Goal: Contribute content: Add original content to the website for others to see

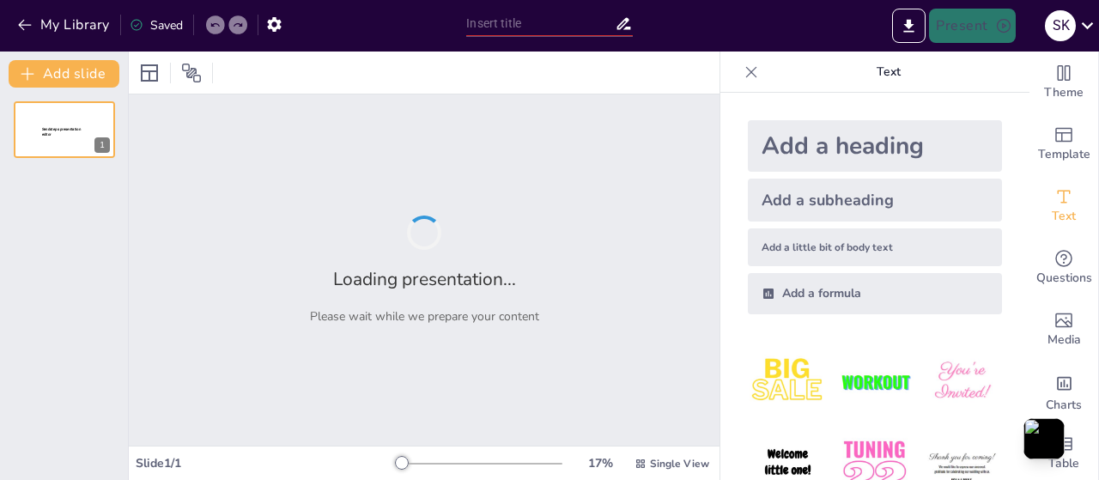
type input "Summary and Acknowledgments: Closing Thoughts"
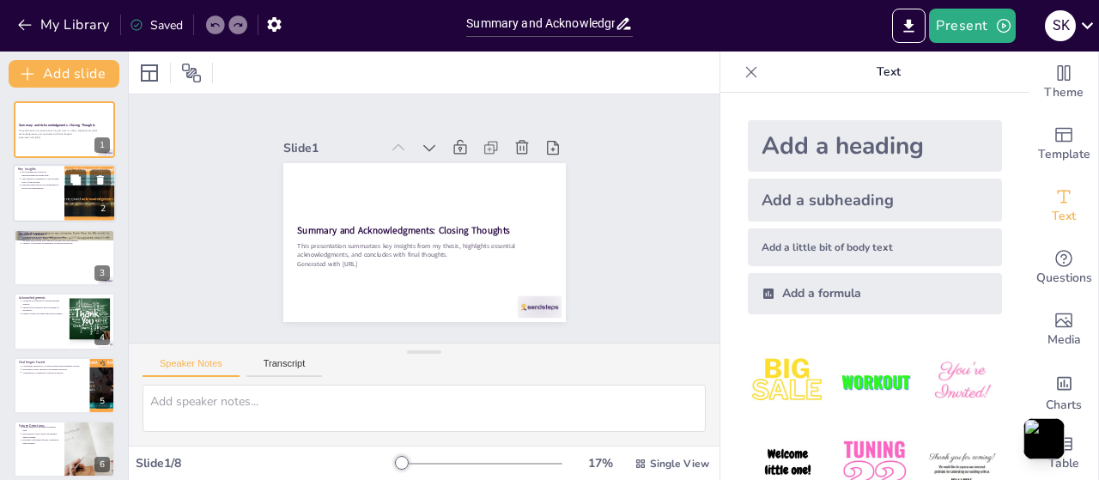
click at [41, 197] on div at bounding box center [64, 194] width 103 height 58
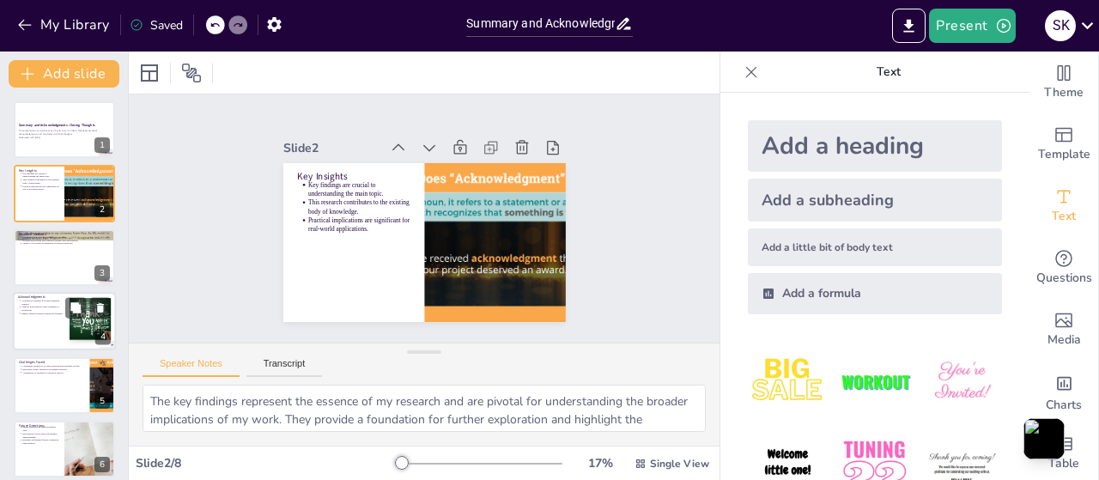
click at [31, 306] on p "Support from advisors and colleagues is invaluable." at bounding box center [42, 309] width 43 height 7
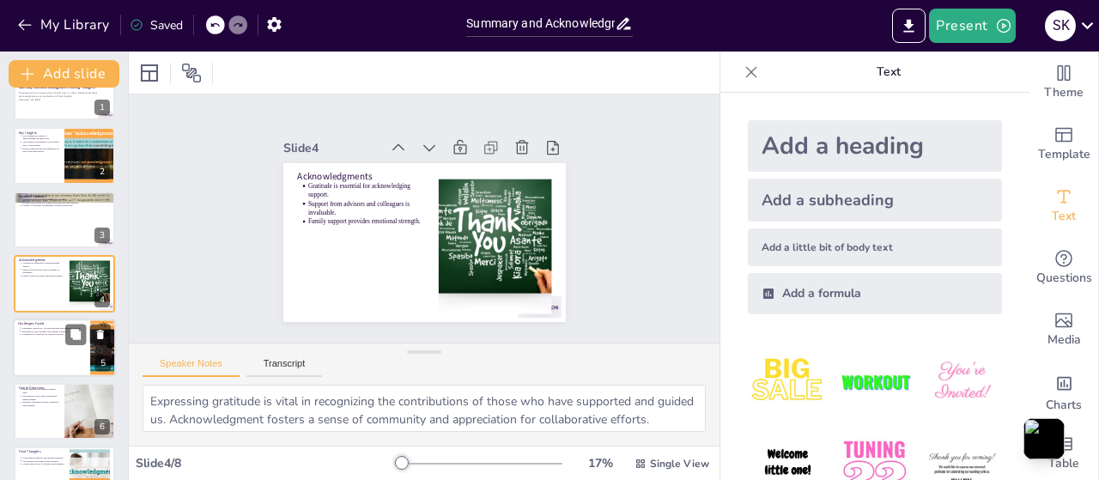
click at [31, 344] on div at bounding box center [64, 348] width 103 height 58
type textarea "Facing challenges is often a catalyst for growth. Each obstacle presents an opp…"
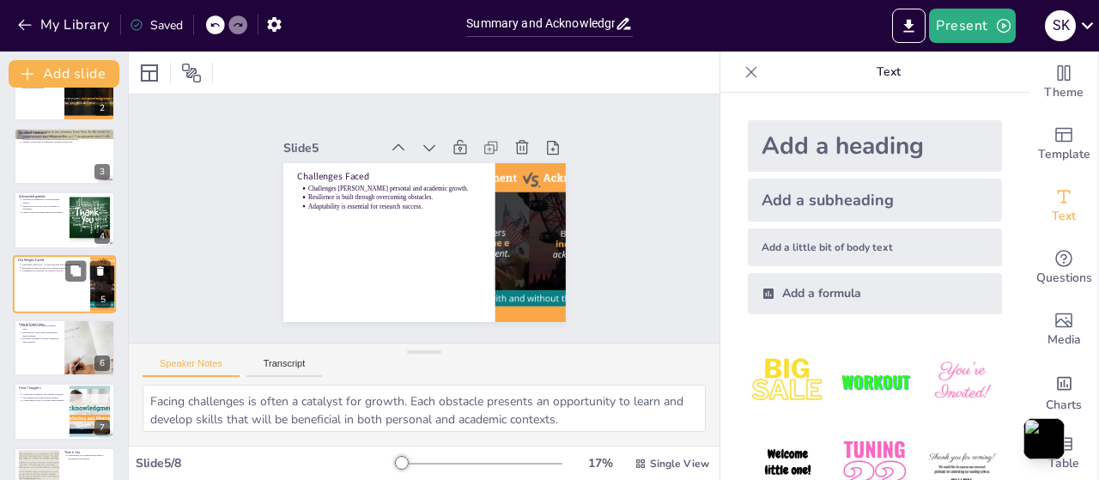
scroll to position [139, 0]
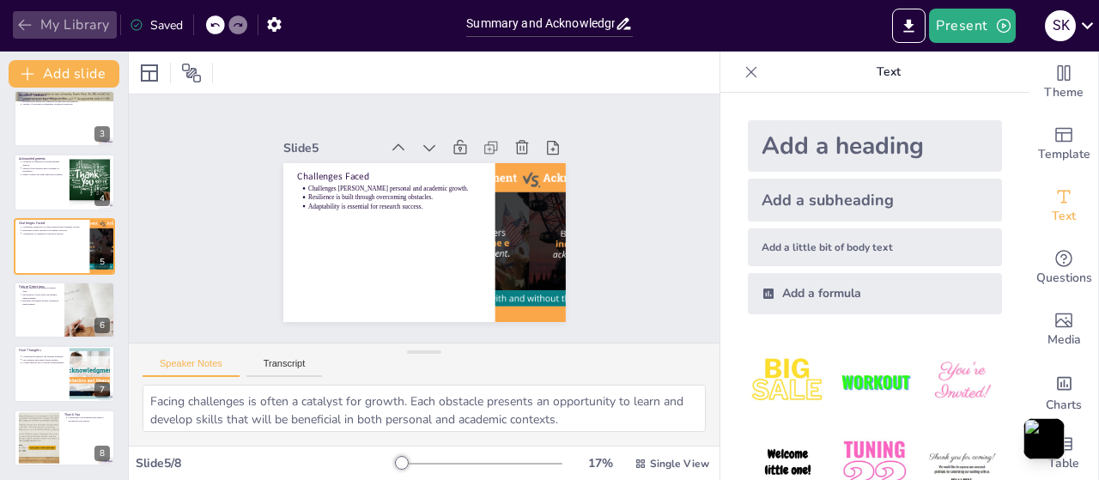
click at [21, 26] on icon "button" at bounding box center [24, 24] width 17 height 17
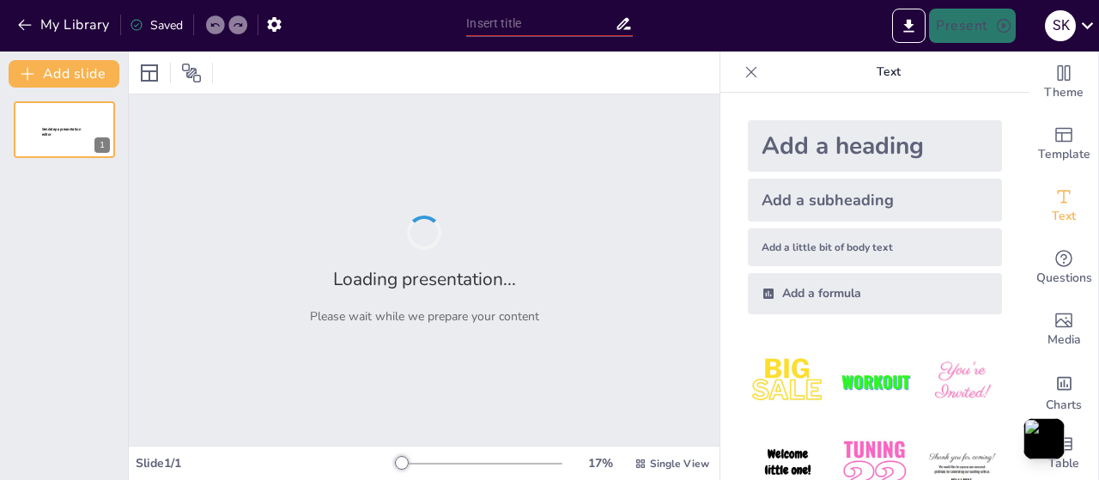
type input "Kigali Independent University: Advancing E-Learning Implementation in [GEOGRAPH…"
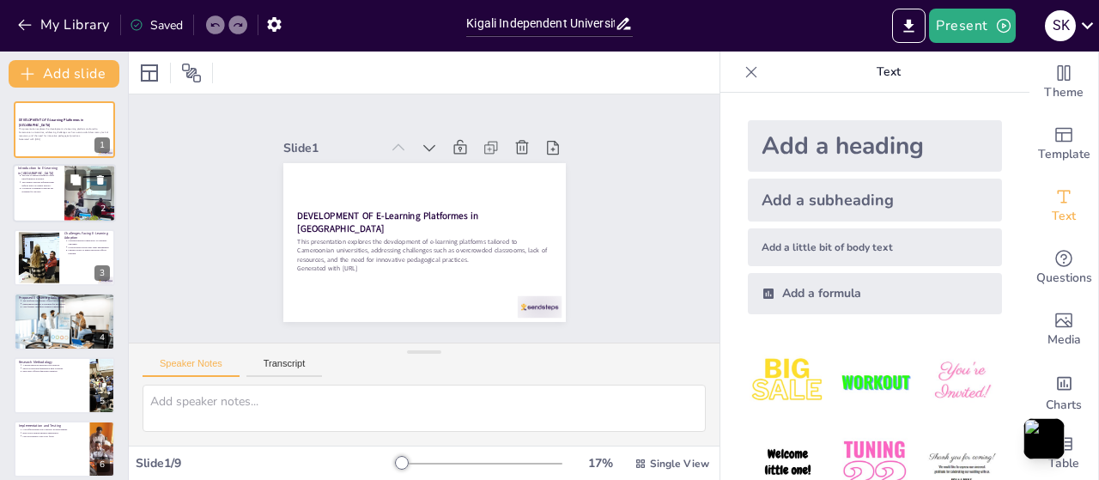
click at [35, 200] on div at bounding box center [64, 194] width 103 height 58
type textarea "The rise of digital education signifies a major shift in how educational conten…"
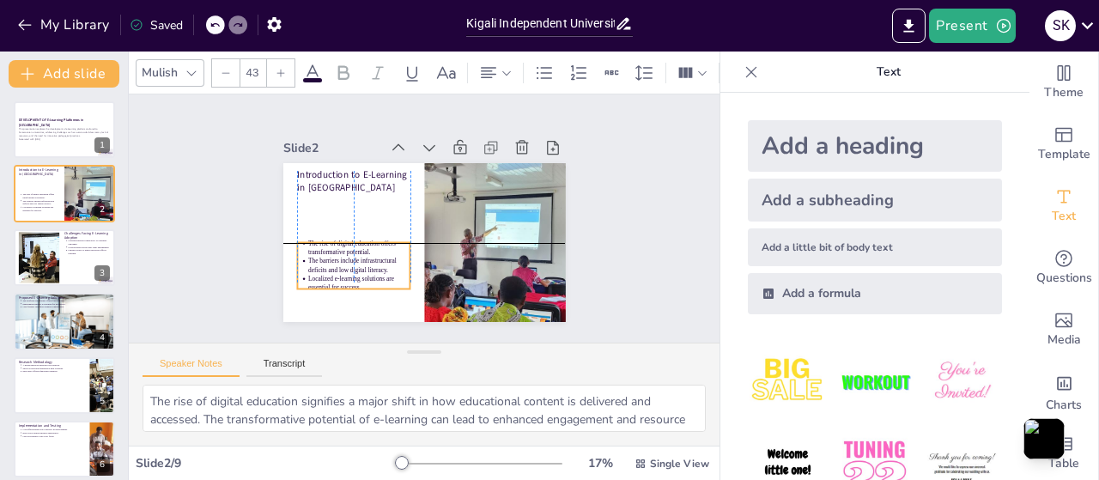
drag, startPoint x: 314, startPoint y: 201, endPoint x: 314, endPoint y: 244, distance: 42.9
click at [314, 244] on ul "The rise of digital education offers transformative potential. The barriers inc…" at bounding box center [343, 240] width 124 height 85
drag, startPoint x: 330, startPoint y: 247, endPoint x: 323, endPoint y: 239, distance: 11.0
click at [323, 239] on p "The rise of digital education offers transformative potential." at bounding box center [349, 216] width 103 height 48
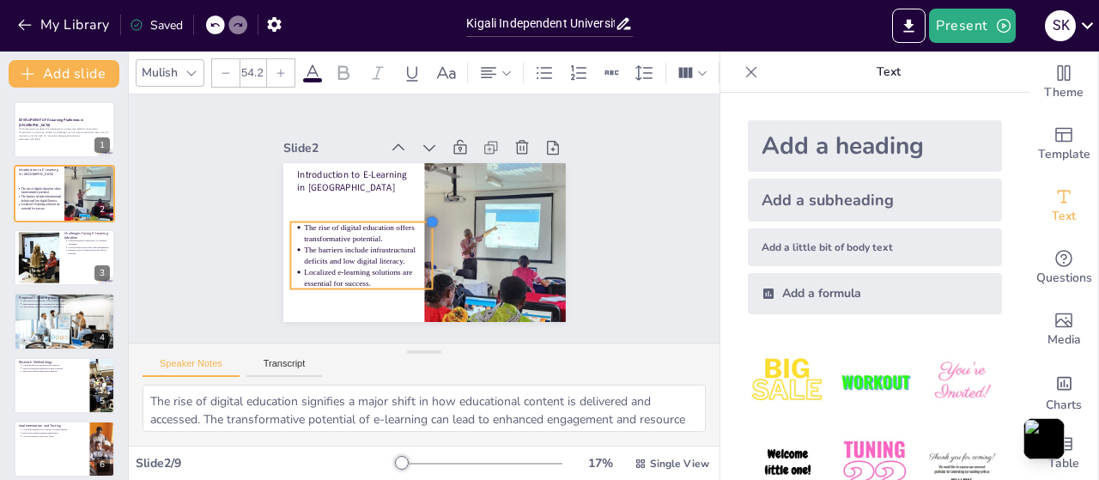
drag, startPoint x: 390, startPoint y: 226, endPoint x: 392, endPoint y: 214, distance: 12.3
click at [392, 214] on div "Introduction to E-Learning in Cameroon The rise of digital education offers tra…" at bounding box center [412, 239] width 324 height 279
type input "56.8"
click at [287, 170] on div at bounding box center [296, 161] width 18 height 18
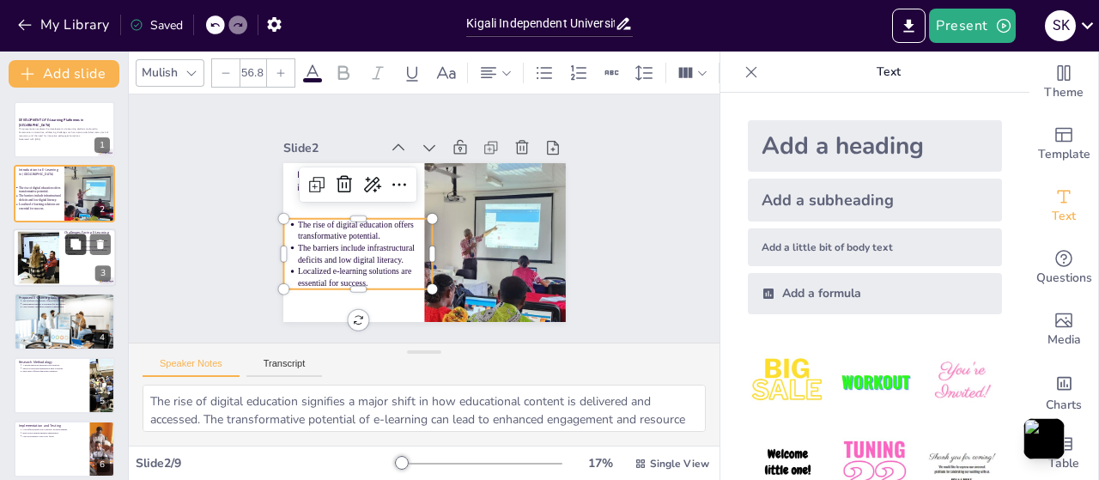
click at [71, 245] on icon at bounding box center [75, 244] width 10 height 10
type textarea "Unstable internet connectivity is one of the most significant barriers to adopt…"
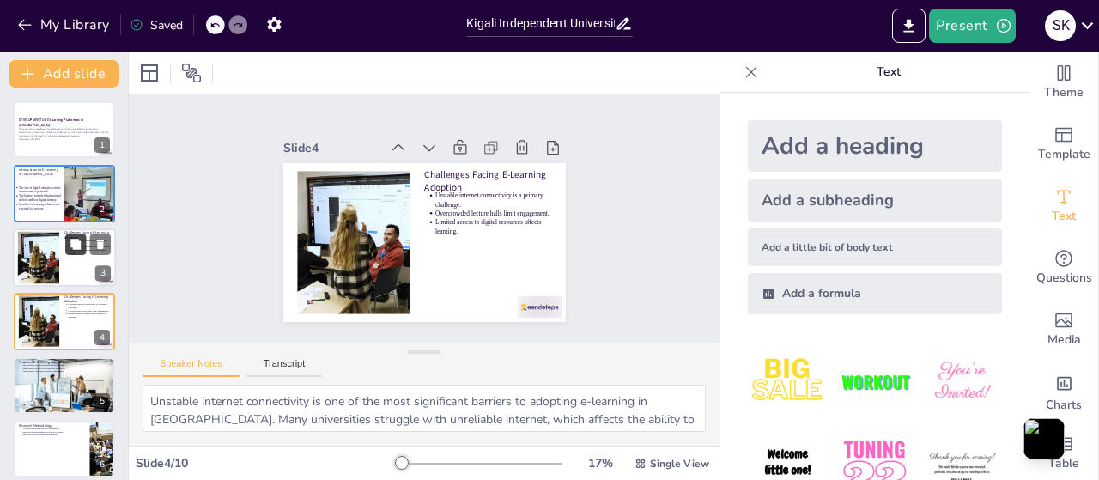
scroll to position [38, 0]
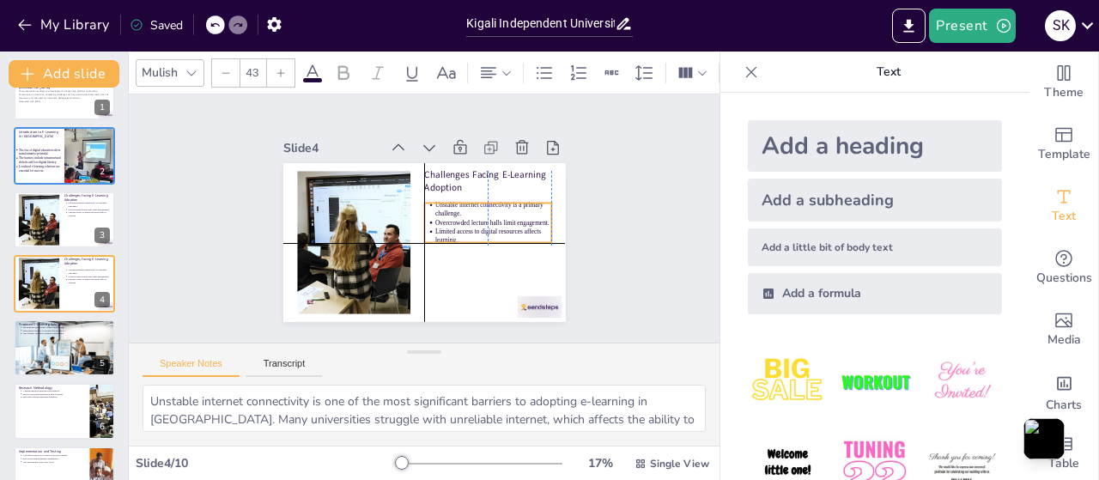
drag, startPoint x: 453, startPoint y: 197, endPoint x: 453, endPoint y: 209, distance: 12.0
click at [453, 221] on p "Unstable internet connectivity is a primary challenge." at bounding box center [461, 277] width 64 height 113
type input "43"
drag, startPoint x: 408, startPoint y: 192, endPoint x: 532, endPoint y: 210, distance: 124.9
click at [429, 192] on div "Challenges Facing E-Learning Adoption Unstable internet connectivity is a prima…" at bounding box center [412, 239] width 324 height 279
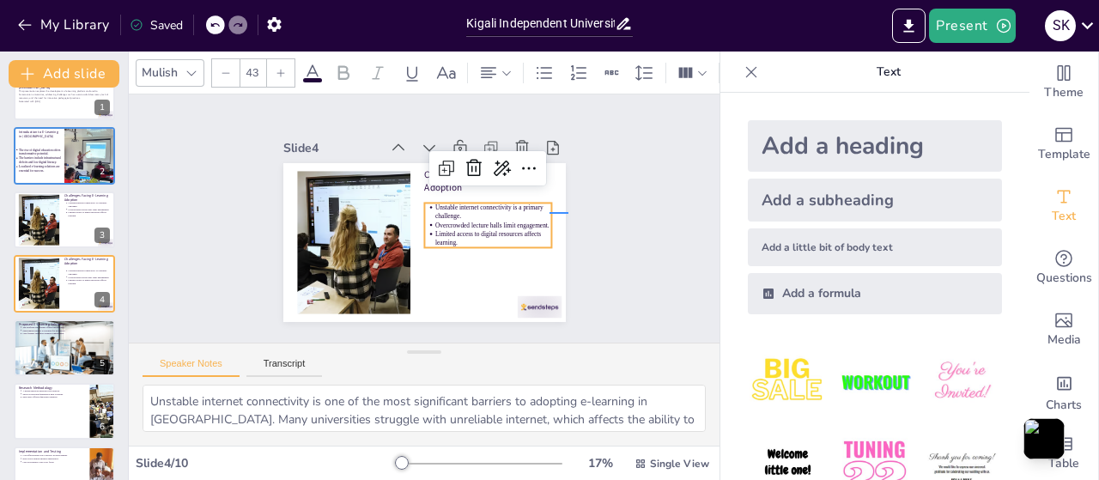
drag, startPoint x: 550, startPoint y: 212, endPoint x: 569, endPoint y: 212, distance: 18.9
click at [569, 212] on div "Slide 1 DEVELOPMENT OF E-Learning Platformes in [GEOGRAPHIC_DATA] This presenta…" at bounding box center [424, 218] width 344 height 430
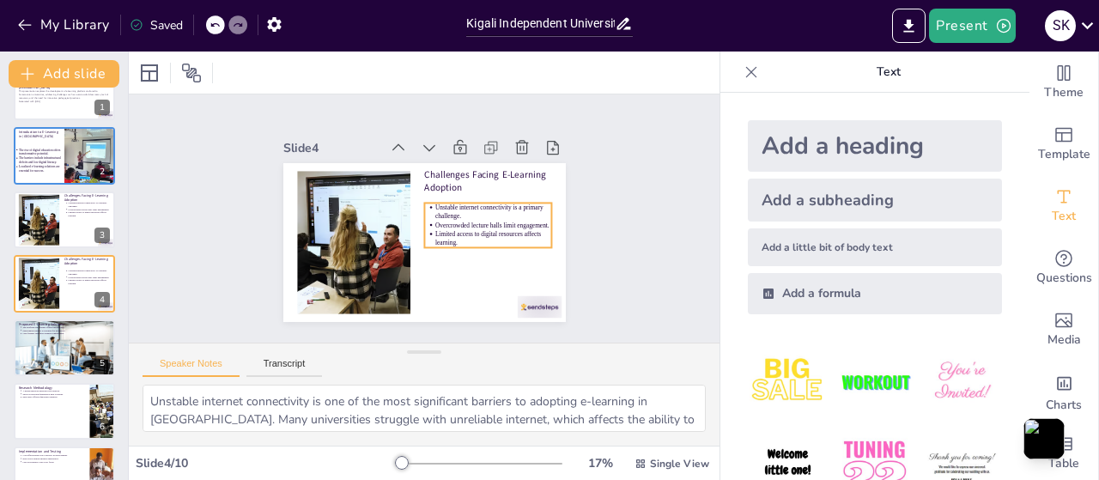
click at [471, 233] on p "Limited access to digital resources affects learning." at bounding box center [479, 265] width 113 height 64
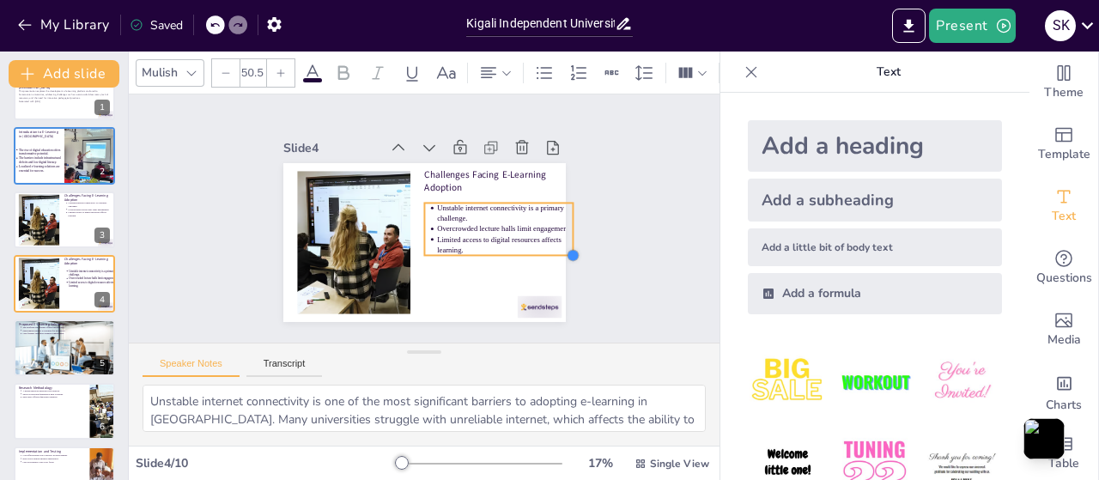
type input "48"
drag, startPoint x: 541, startPoint y: 241, endPoint x: 522, endPoint y: 246, distance: 19.6
click at [479, 246] on div "Challenges Facing E-Learning Adoption Unstable internet connectivity is a prima…" at bounding box center [399, 218] width 159 height 283
click at [637, 238] on div "Slide 1 DEVELOPMENT OF E-Learning Platformes in [GEOGRAPHIC_DATA] This presenta…" at bounding box center [424, 217] width 548 height 623
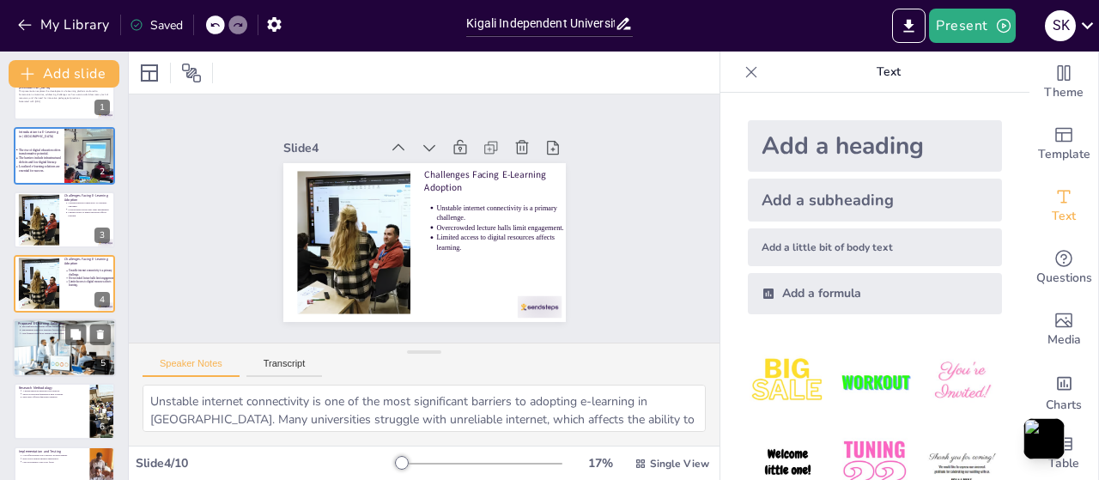
scroll to position [94, 0]
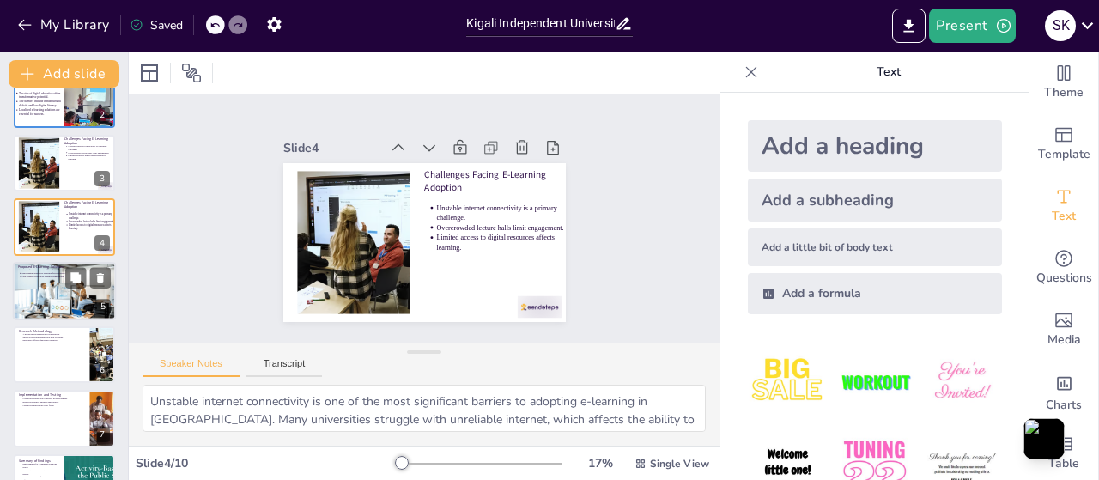
click at [88, 299] on div at bounding box center [64, 291] width 157 height 58
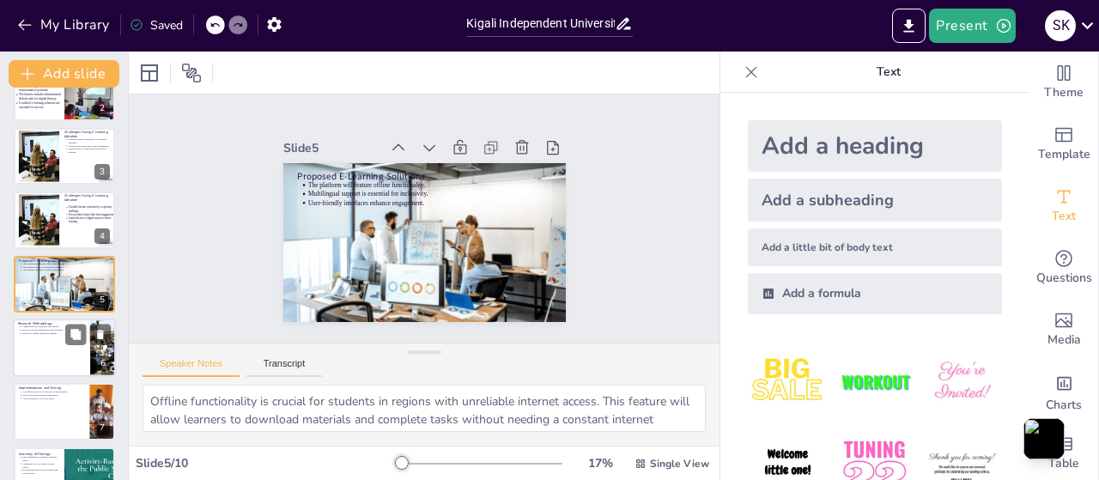
click at [50, 362] on div at bounding box center [64, 348] width 103 height 58
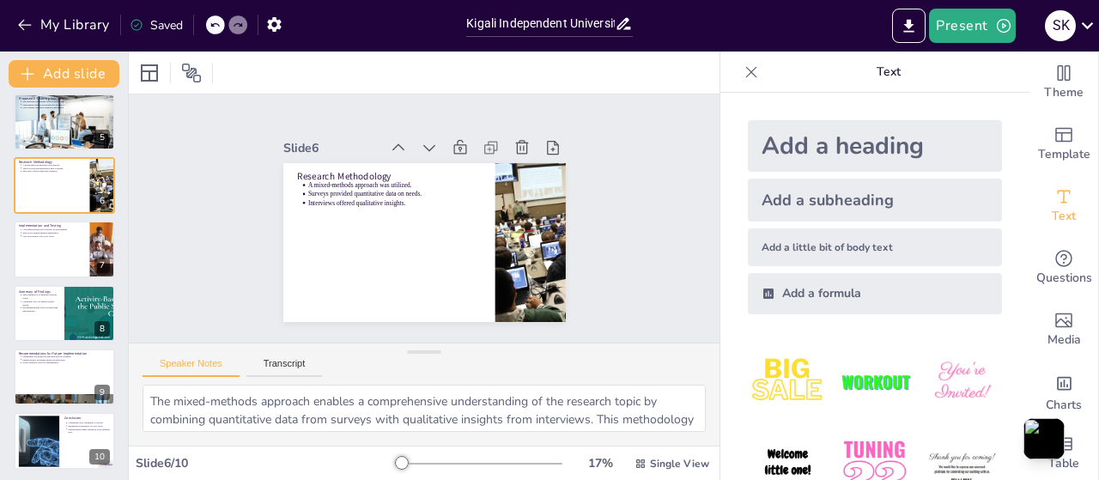
scroll to position [266, 0]
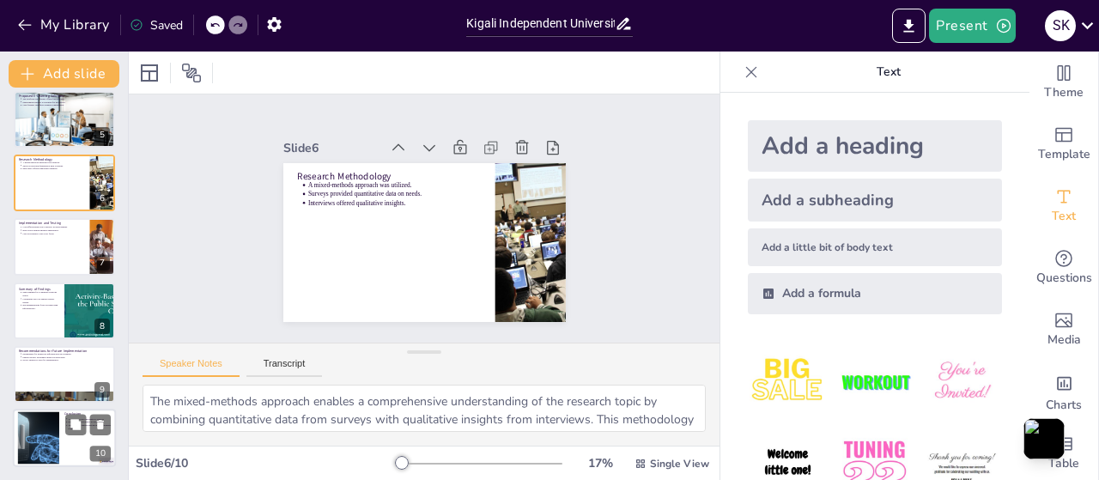
click at [60, 413] on div at bounding box center [64, 439] width 103 height 58
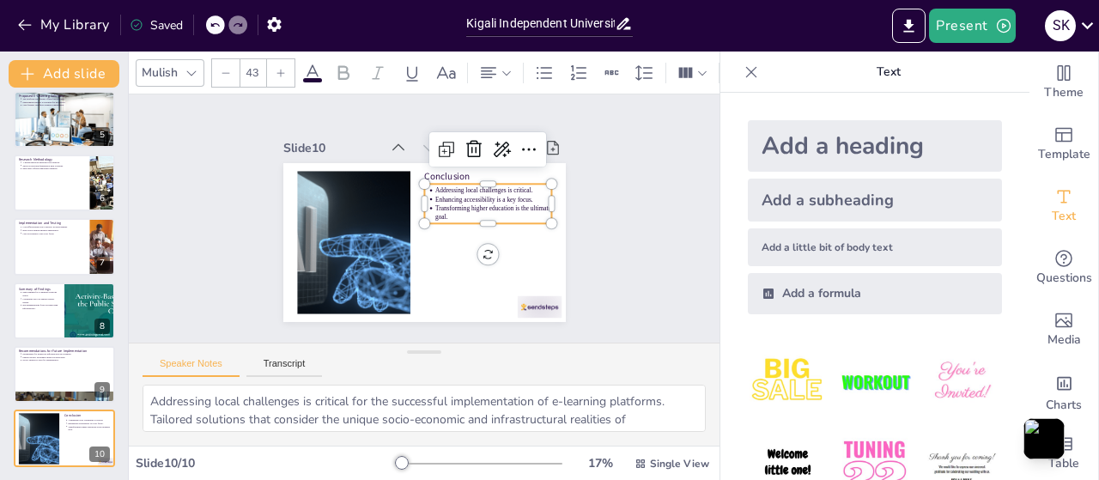
click at [435, 228] on p "Transforming higher education is the ultimate goal." at bounding box center [408, 286] width 52 height 116
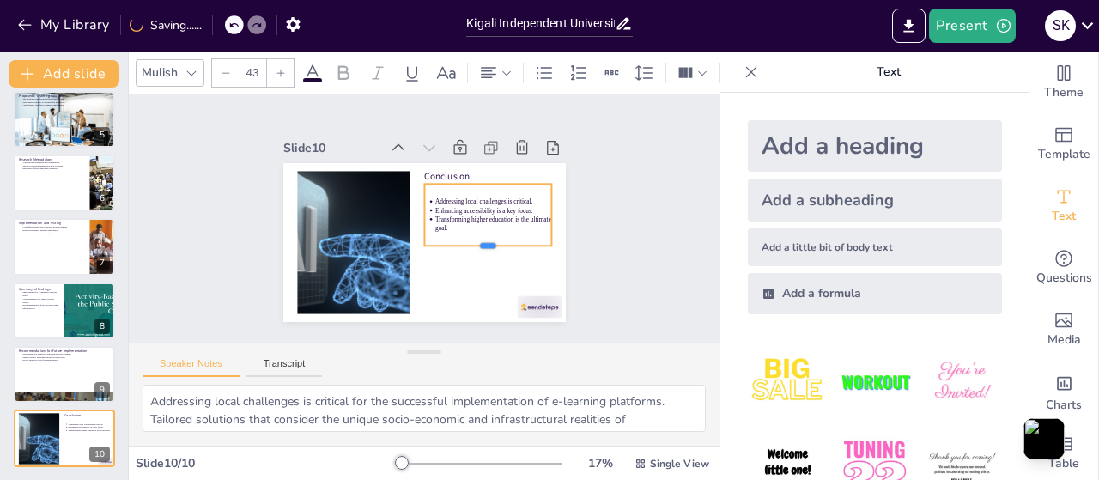
drag, startPoint x: 467, startPoint y: 221, endPoint x: 467, endPoint y: 243, distance: 22.3
click at [467, 243] on div at bounding box center [462, 280] width 117 height 76
click at [402, 208] on div at bounding box center [426, 206] width 63 height 20
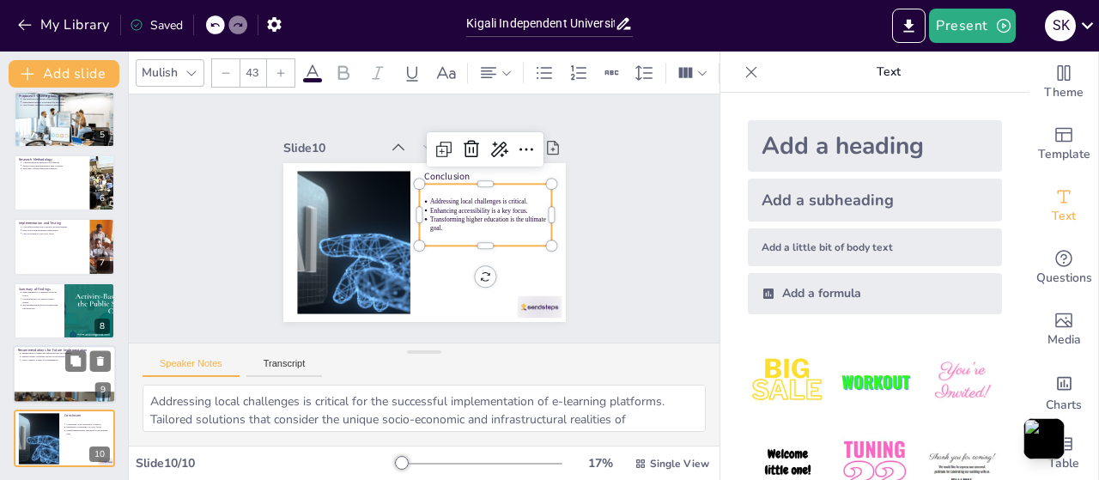
click at [45, 369] on div at bounding box center [64, 374] width 103 height 58
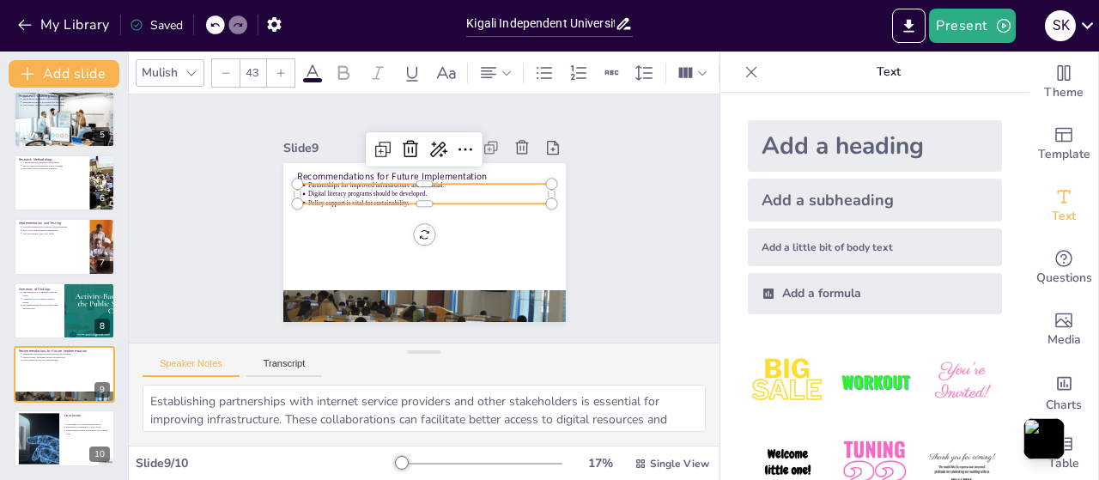
click at [313, 200] on div "Recommendations for Future Implementation Partnerships for improved infrastruct…" at bounding box center [412, 197] width 324 height 279
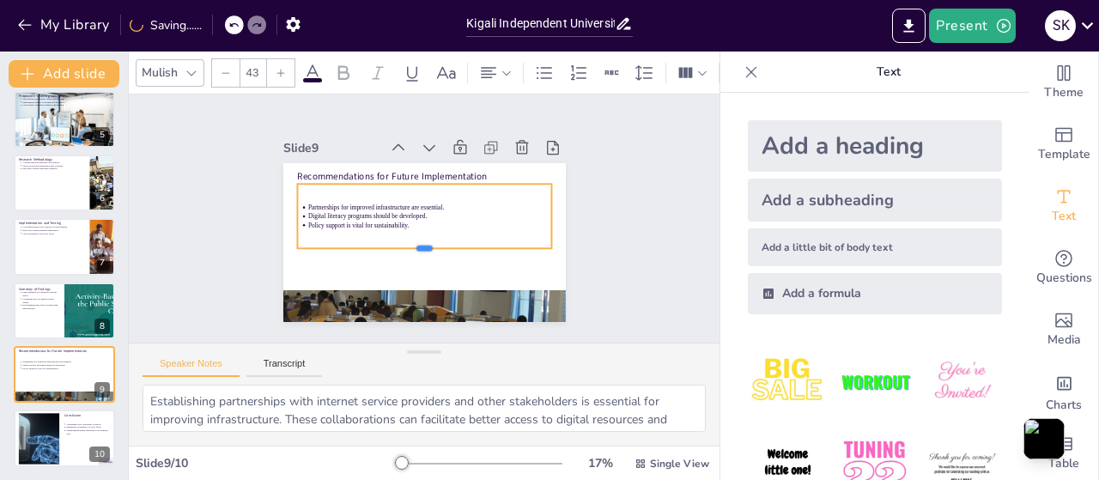
drag, startPoint x: 413, startPoint y: 202, endPoint x: 413, endPoint y: 246, distance: 44.7
click at [413, 246] on div at bounding box center [390, 234] width 116 height 238
click at [609, 198] on div "Slide 1 DEVELOPMENT OF E-Learning Platformes in [GEOGRAPHIC_DATA] This presenta…" at bounding box center [424, 218] width 580 height 605
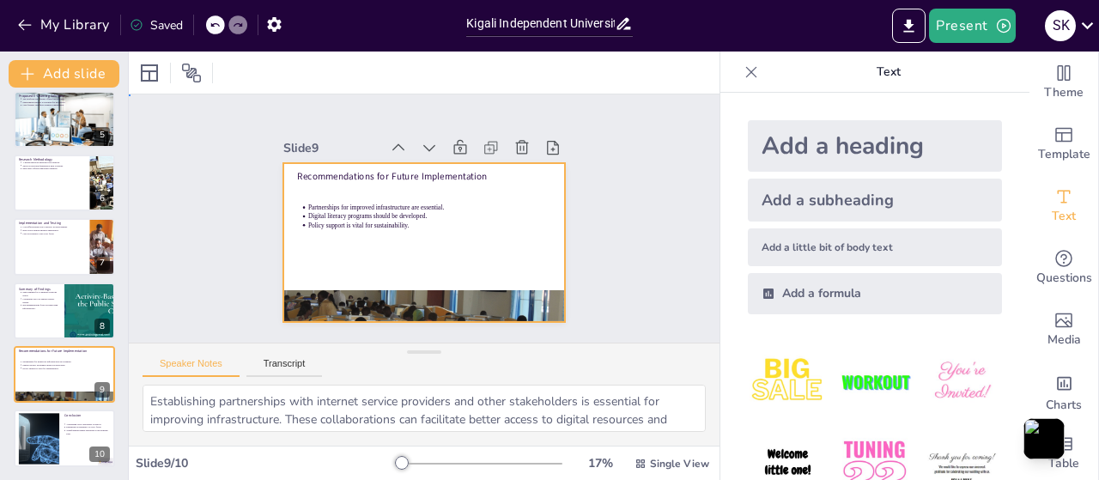
click at [412, 283] on div at bounding box center [410, 238] width 322 height 295
click at [416, 277] on div at bounding box center [414, 241] width 323 height 260
click at [65, 255] on div at bounding box center [64, 247] width 103 height 58
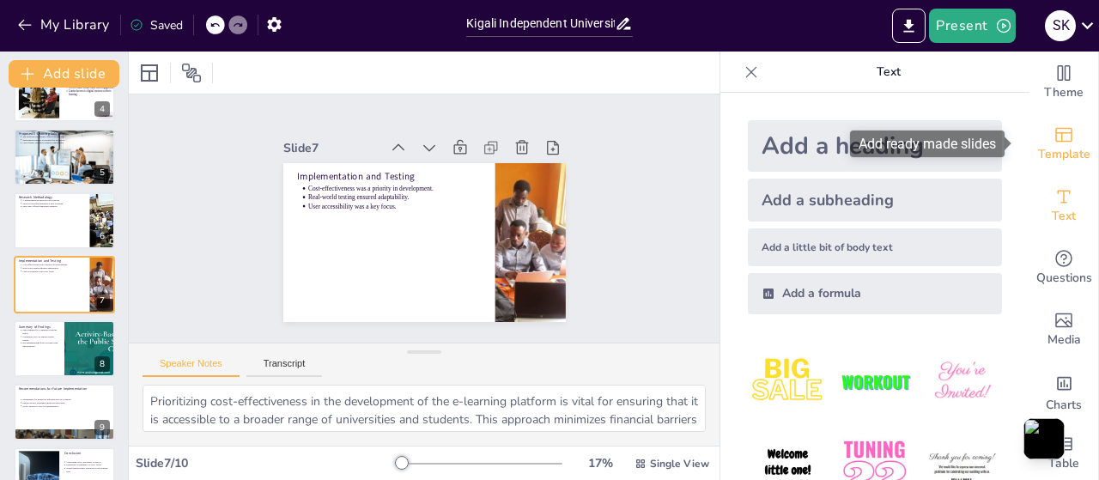
click at [1055, 143] on icon "Add ready made slides" at bounding box center [1064, 135] width 21 height 21
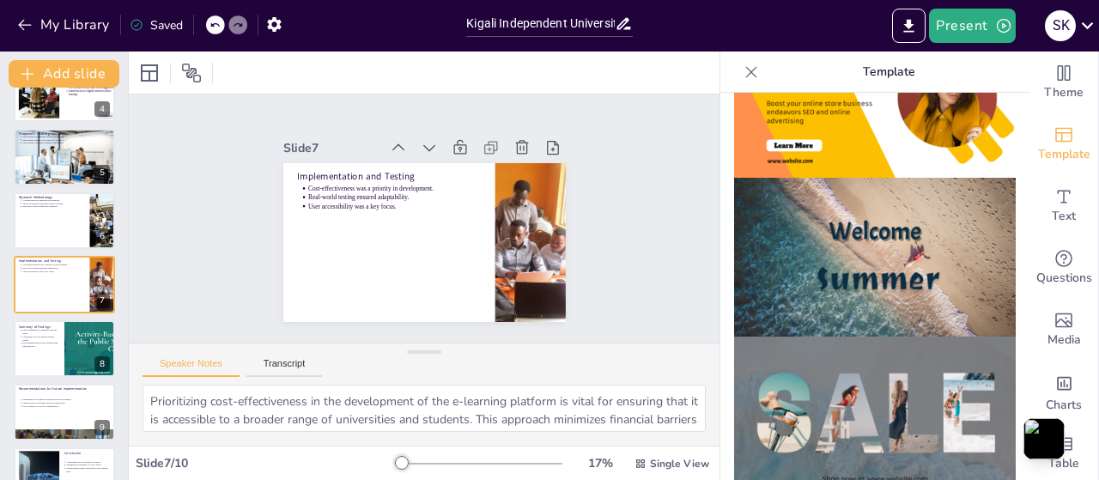
scroll to position [572, 0]
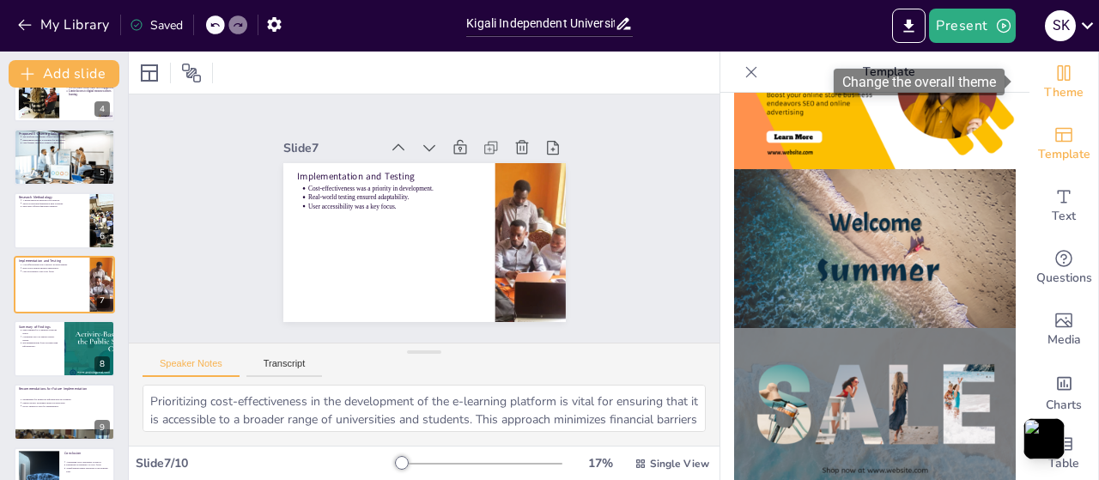
click at [1060, 81] on icon "Change the overall theme" at bounding box center [1064, 73] width 21 height 21
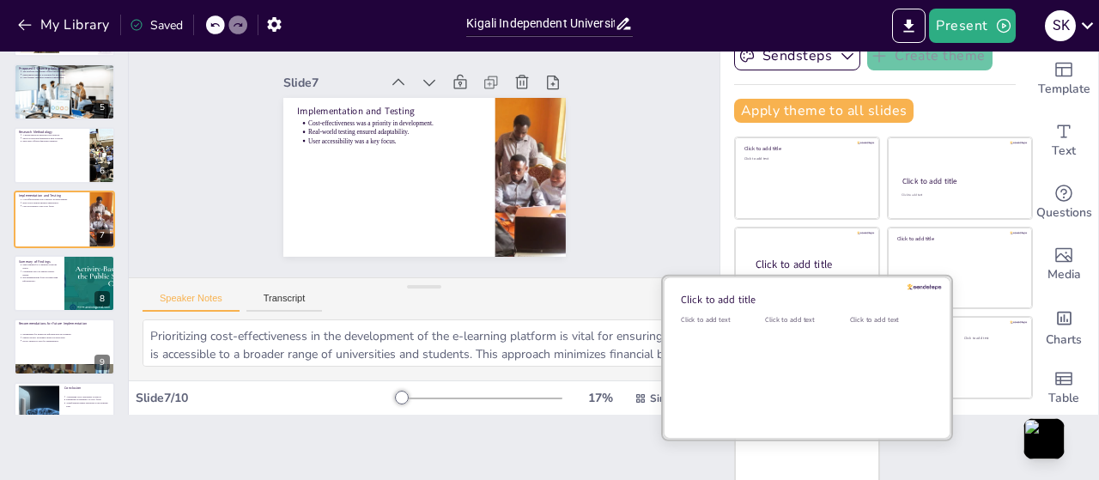
scroll to position [70, 0]
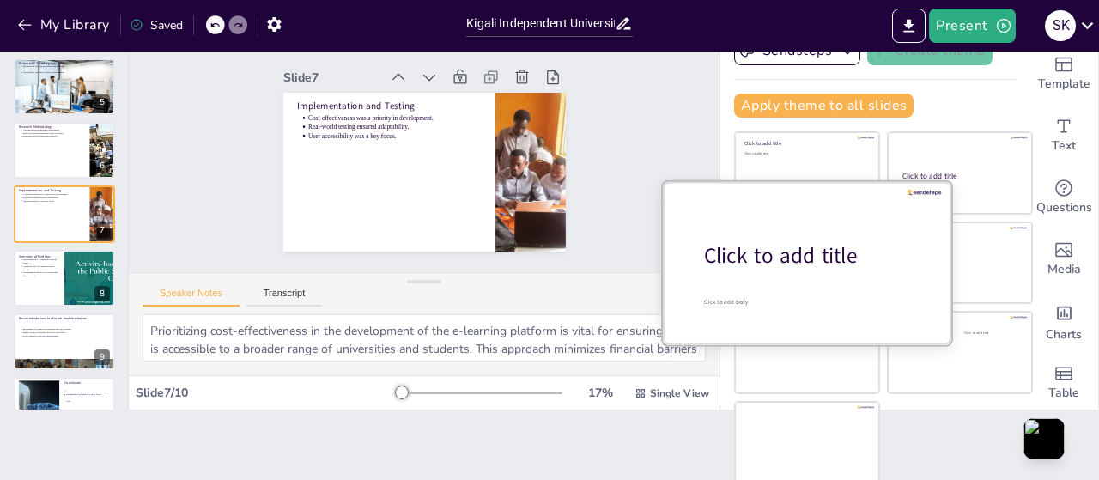
click at [797, 241] on span "Click to add title" at bounding box center [781, 255] width 154 height 29
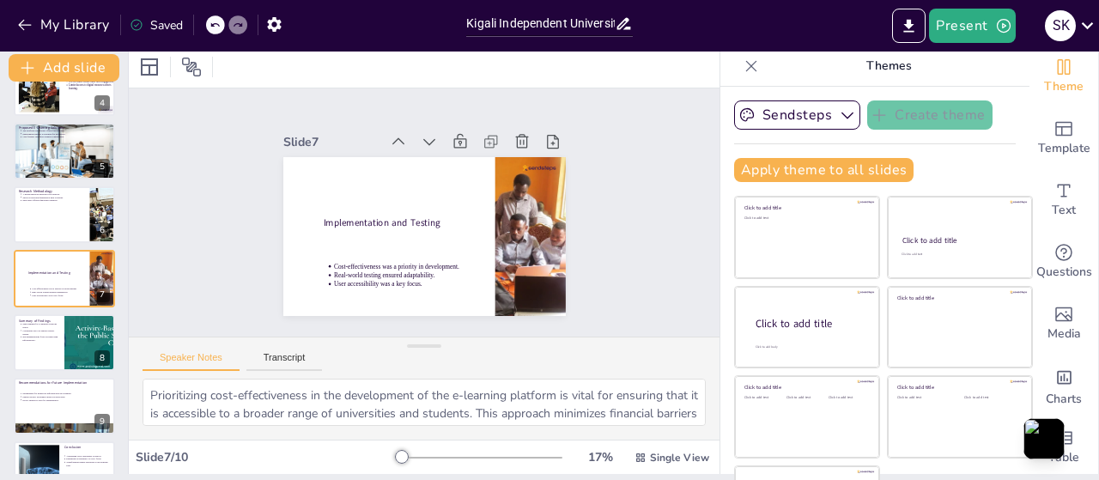
scroll to position [0, 0]
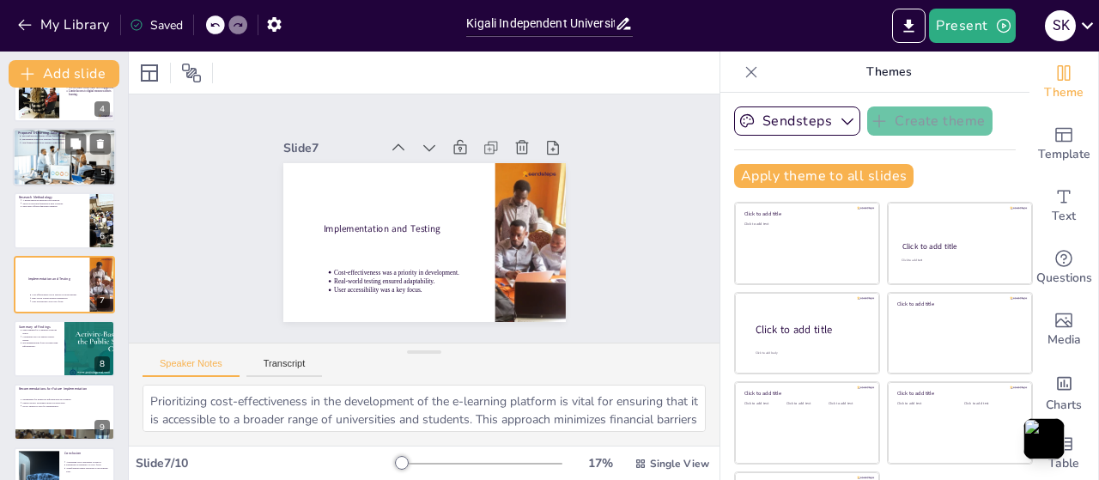
click at [60, 181] on div at bounding box center [64, 157] width 157 height 58
type textarea "Offline functionality is crucial for students in regions with unreliable intern…"
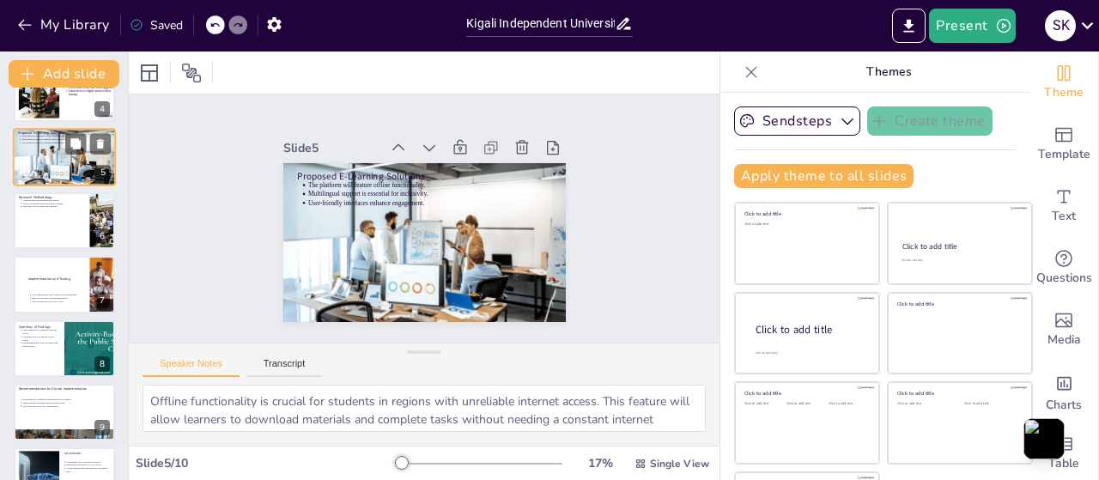
scroll to position [101, 0]
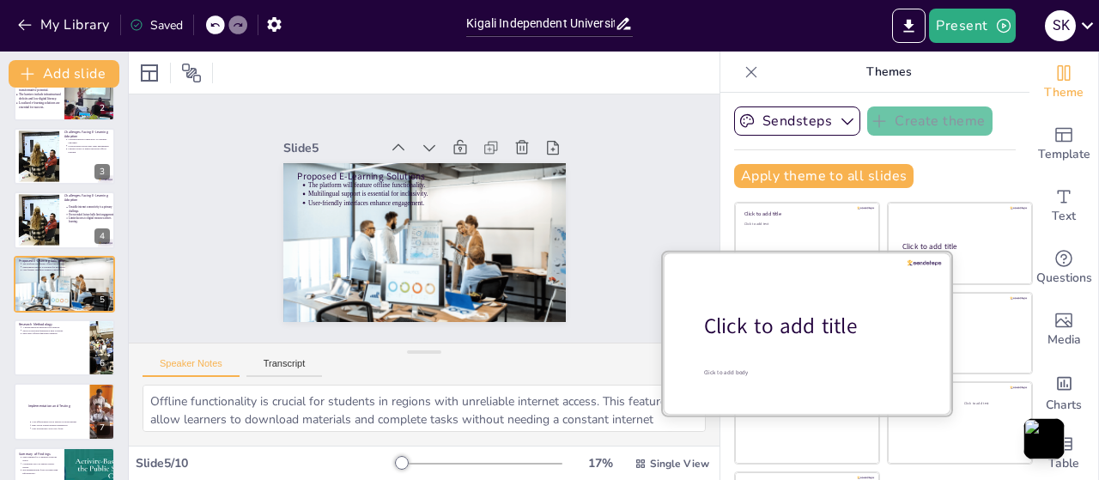
click at [795, 317] on span "Click to add title" at bounding box center [781, 326] width 154 height 29
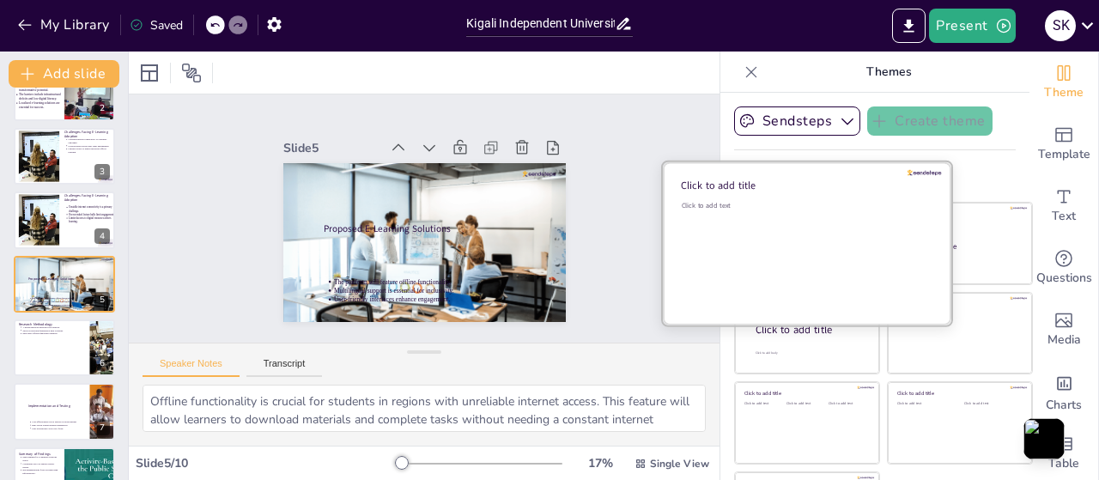
click at [763, 224] on div "Click to add text" at bounding box center [805, 254] width 246 height 106
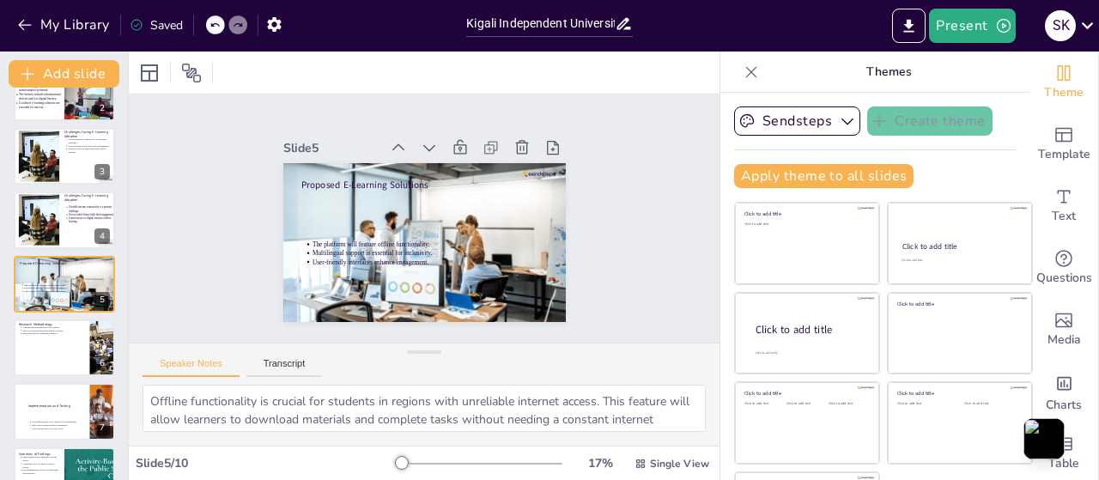
drag, startPoint x: 114, startPoint y: 252, endPoint x: 118, endPoint y: 184, distance: 67.9
click at [118, 184] on div "DEVELOPMENT OF E-Learning Platformes in Cameroon This presentation explores the…" at bounding box center [64, 284] width 128 height 392
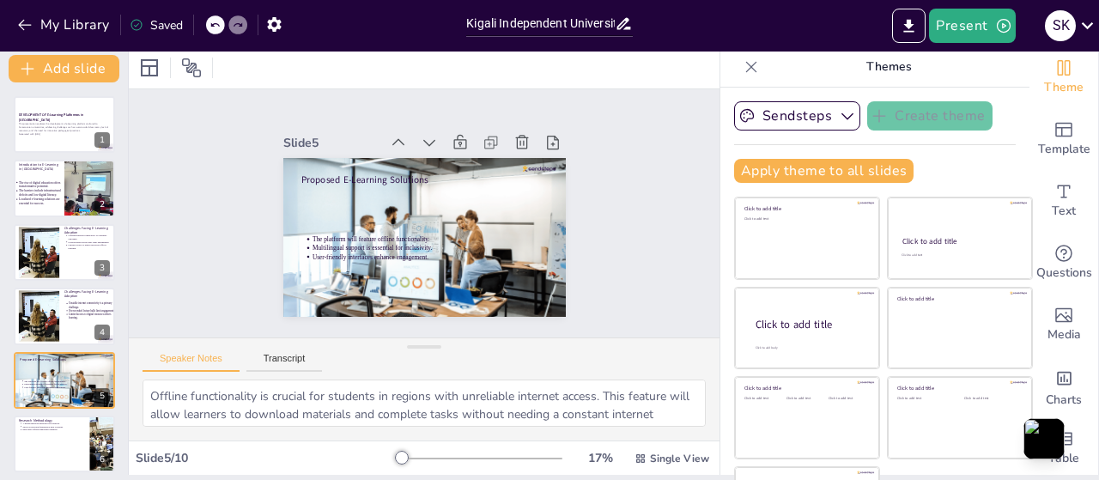
scroll to position [0, 0]
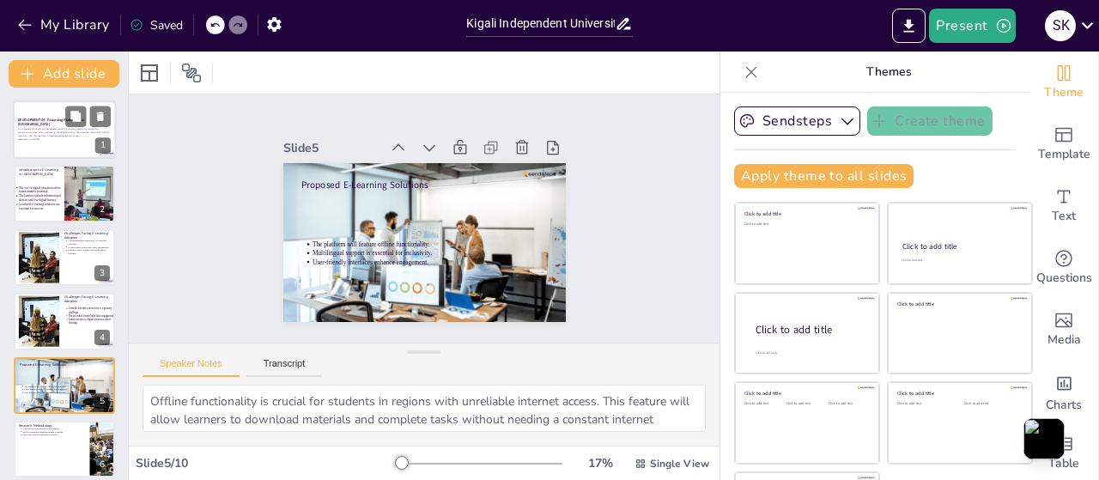
click at [60, 137] on p "This presentation explores the development of e-learning platforms tailored to …" at bounding box center [64, 132] width 93 height 9
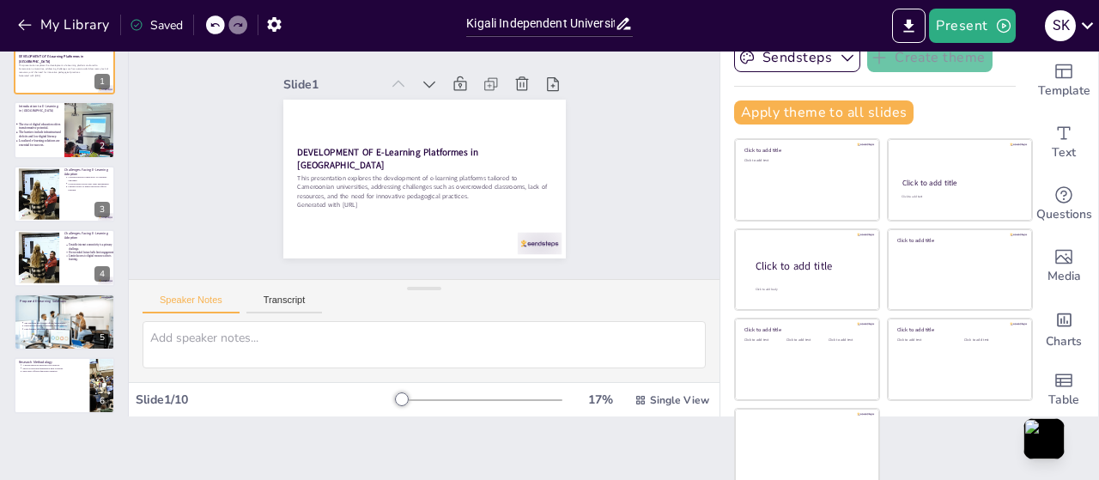
scroll to position [70, 0]
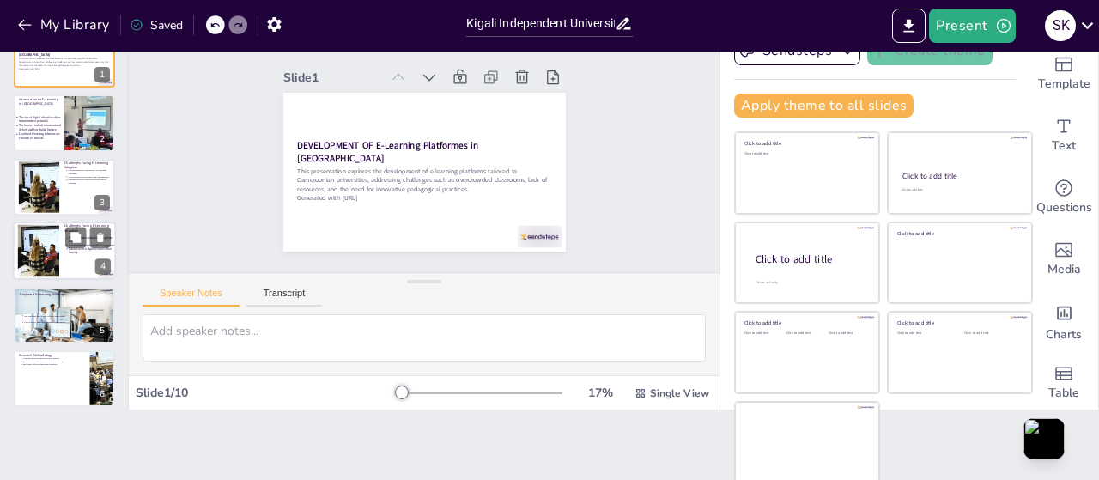
click at [44, 245] on div at bounding box center [39, 251] width 64 height 52
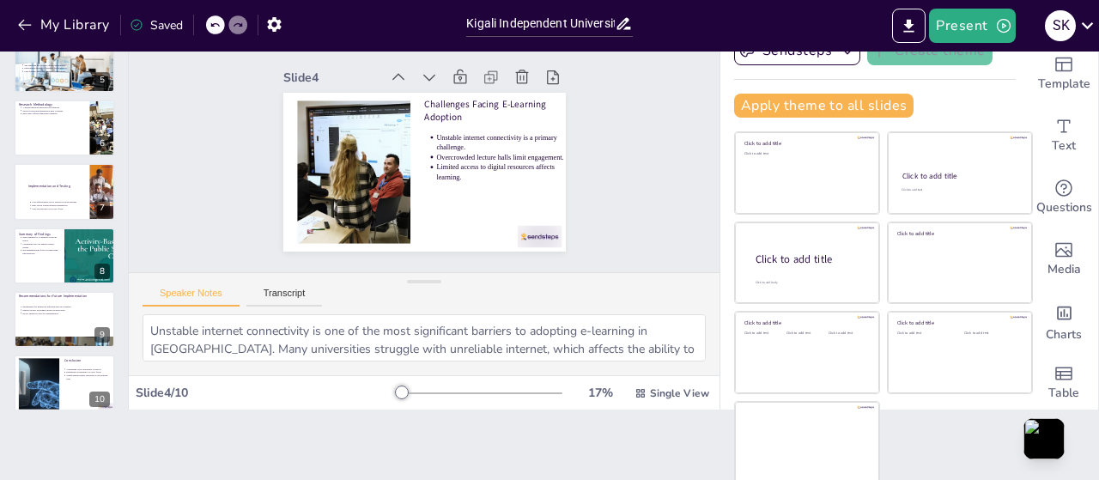
scroll to position [266, 0]
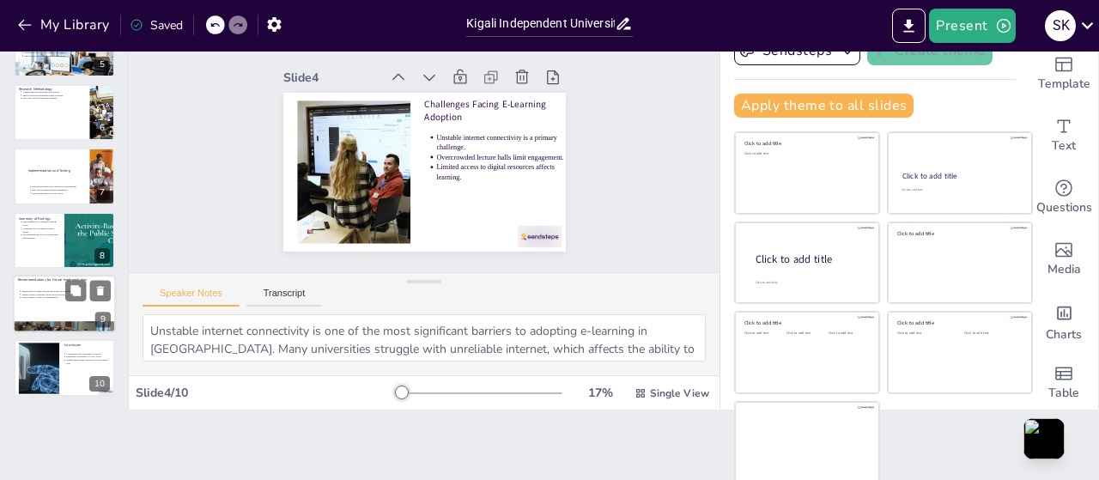
click at [88, 310] on div at bounding box center [64, 304] width 103 height 58
type textarea "Establishing partnerships with internet service providers and other stakeholder…"
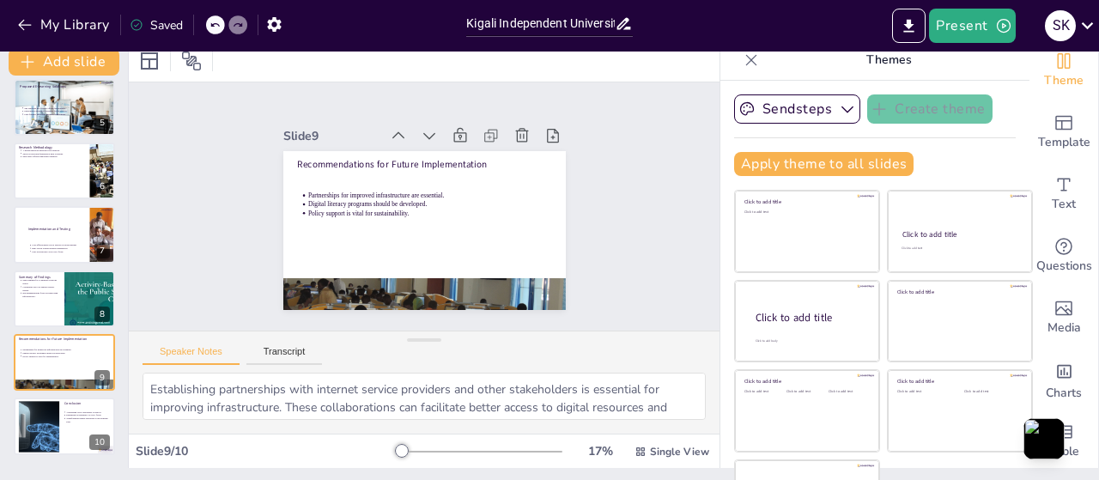
scroll to position [0, 0]
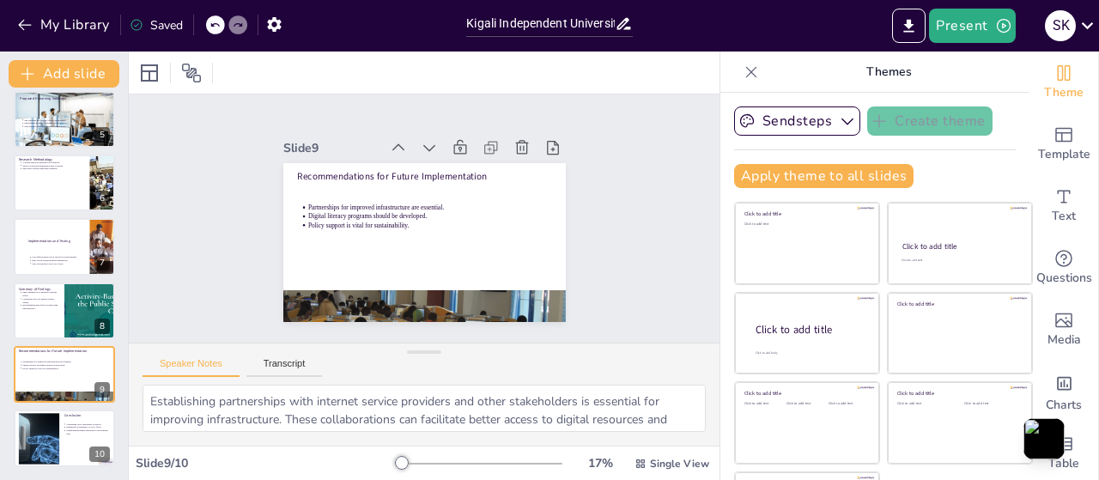
click at [743, 72] on icon at bounding box center [751, 72] width 17 height 17
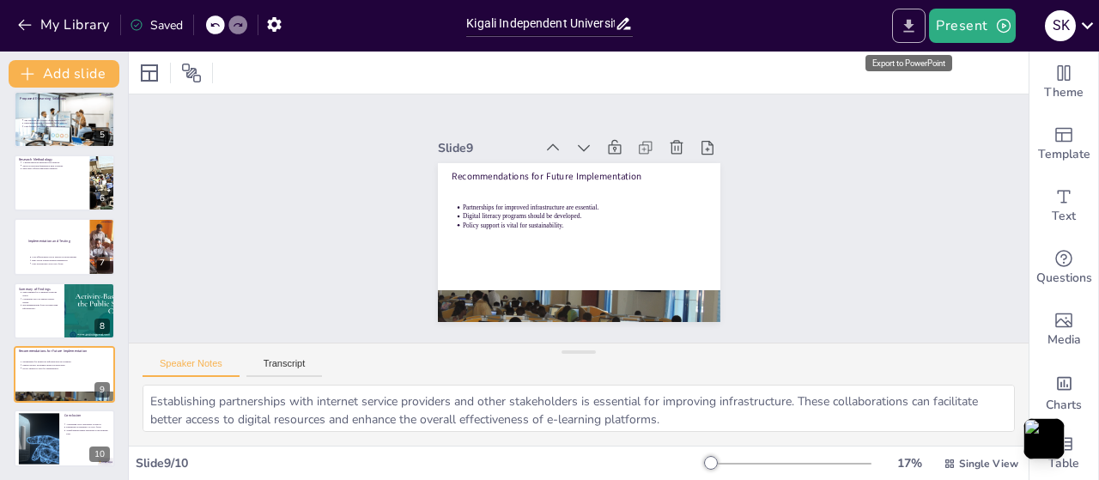
click at [900, 26] on button "Export to PowerPoint" at bounding box center [908, 26] width 33 height 34
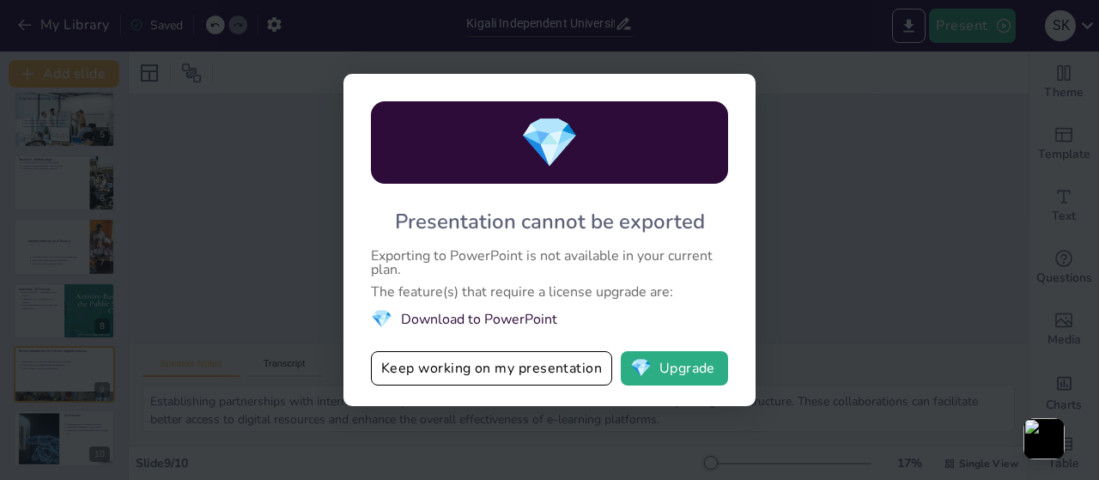
click at [488, 327] on li "💎 Download to PowerPoint" at bounding box center [549, 318] width 357 height 23
click at [486, 314] on li "💎 Download to PowerPoint" at bounding box center [549, 318] width 357 height 23
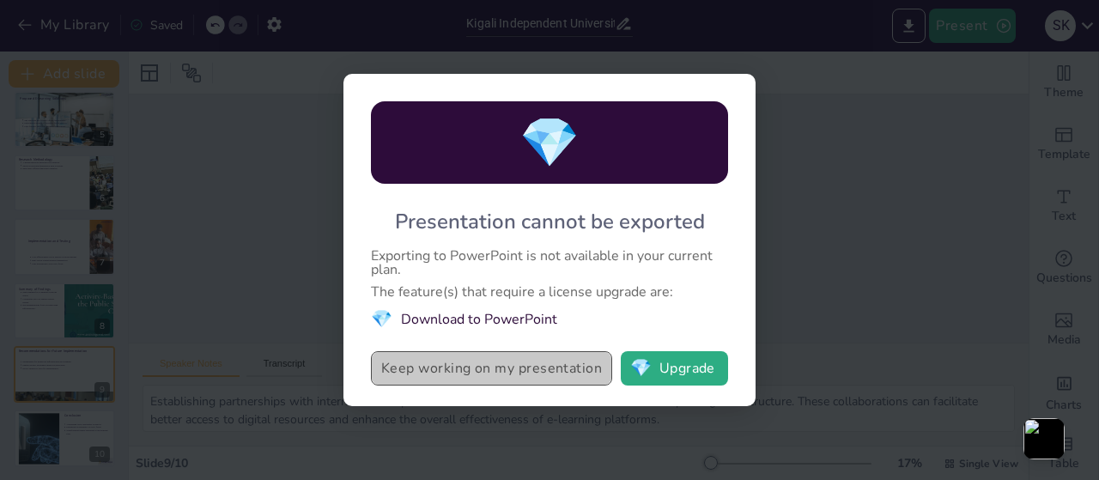
click at [486, 368] on button "Keep working on my presentation" at bounding box center [491, 368] width 241 height 34
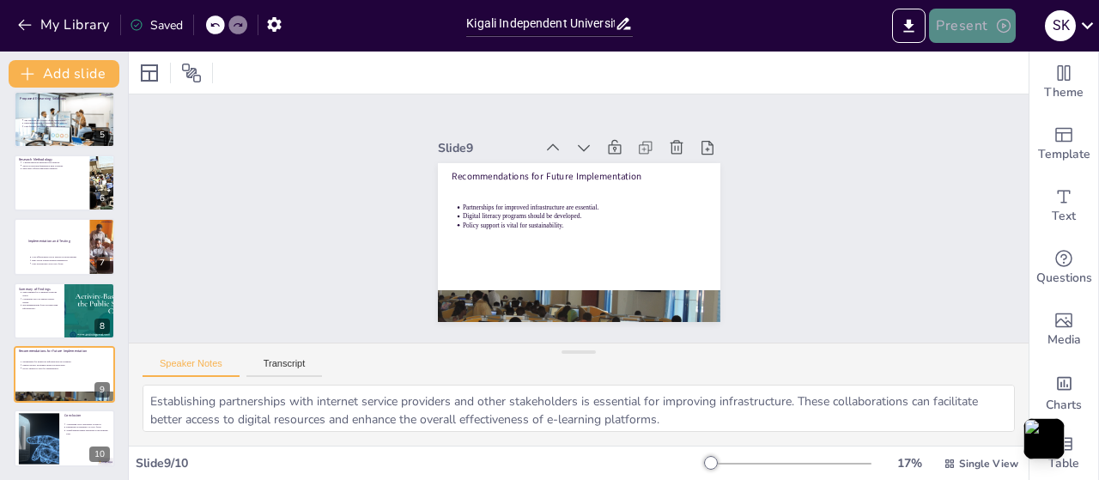
click at [989, 26] on button "Present" at bounding box center [972, 26] width 86 height 34
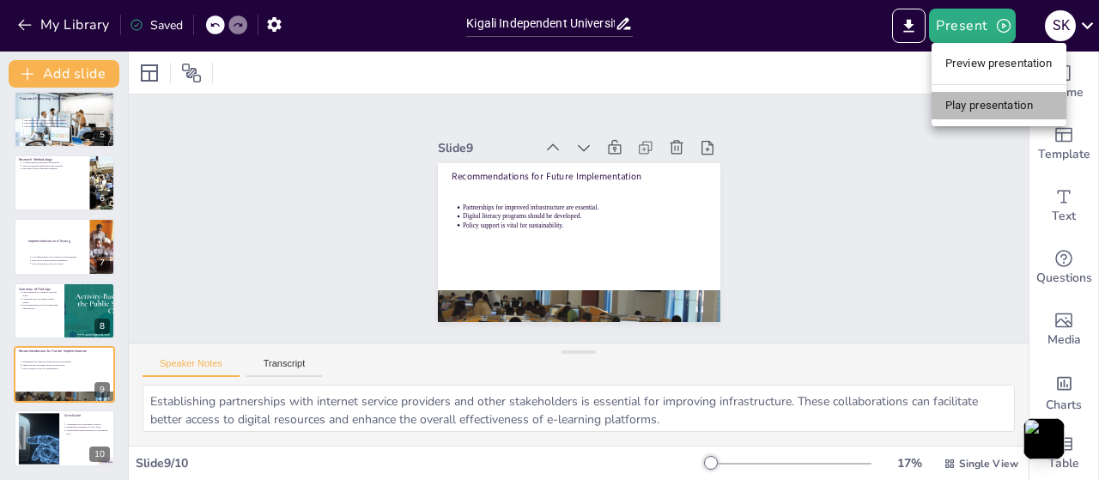
click at [974, 103] on li "Play presentation" at bounding box center [999, 105] width 135 height 27
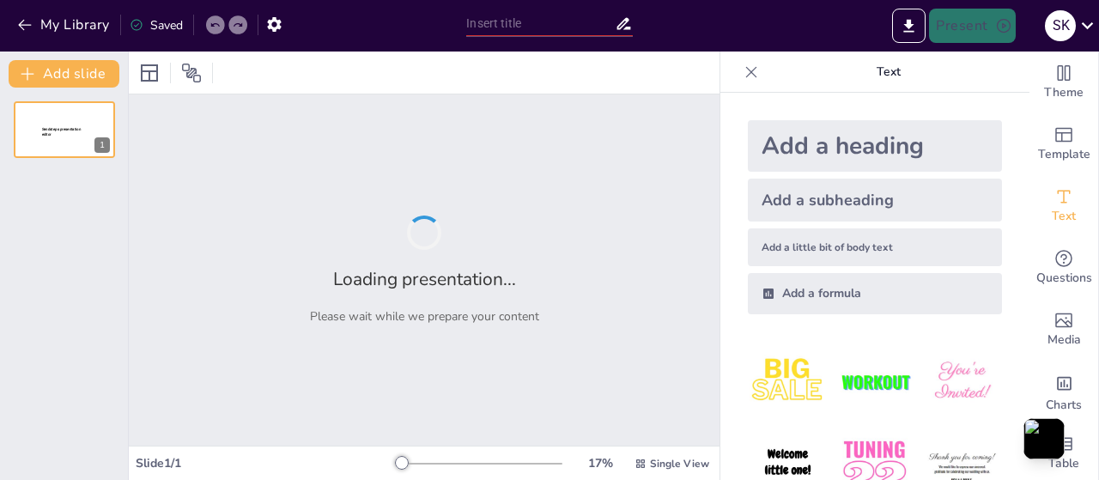
type input "Kigali Independent University: Advancing E-Learning Implementation in [GEOGRAPH…"
